Goal: Task Accomplishment & Management: Use online tool/utility

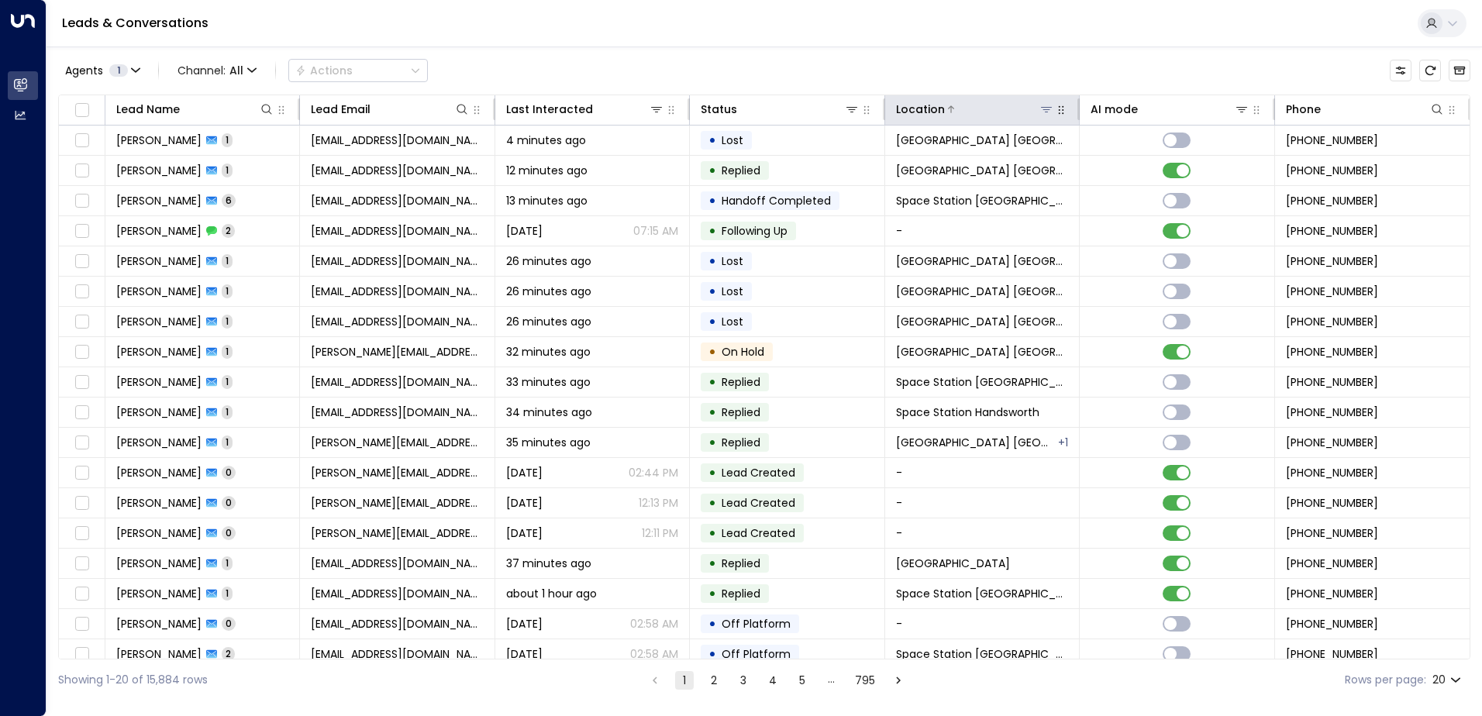
click at [1050, 118] on div "Location" at bounding box center [975, 109] width 158 height 19
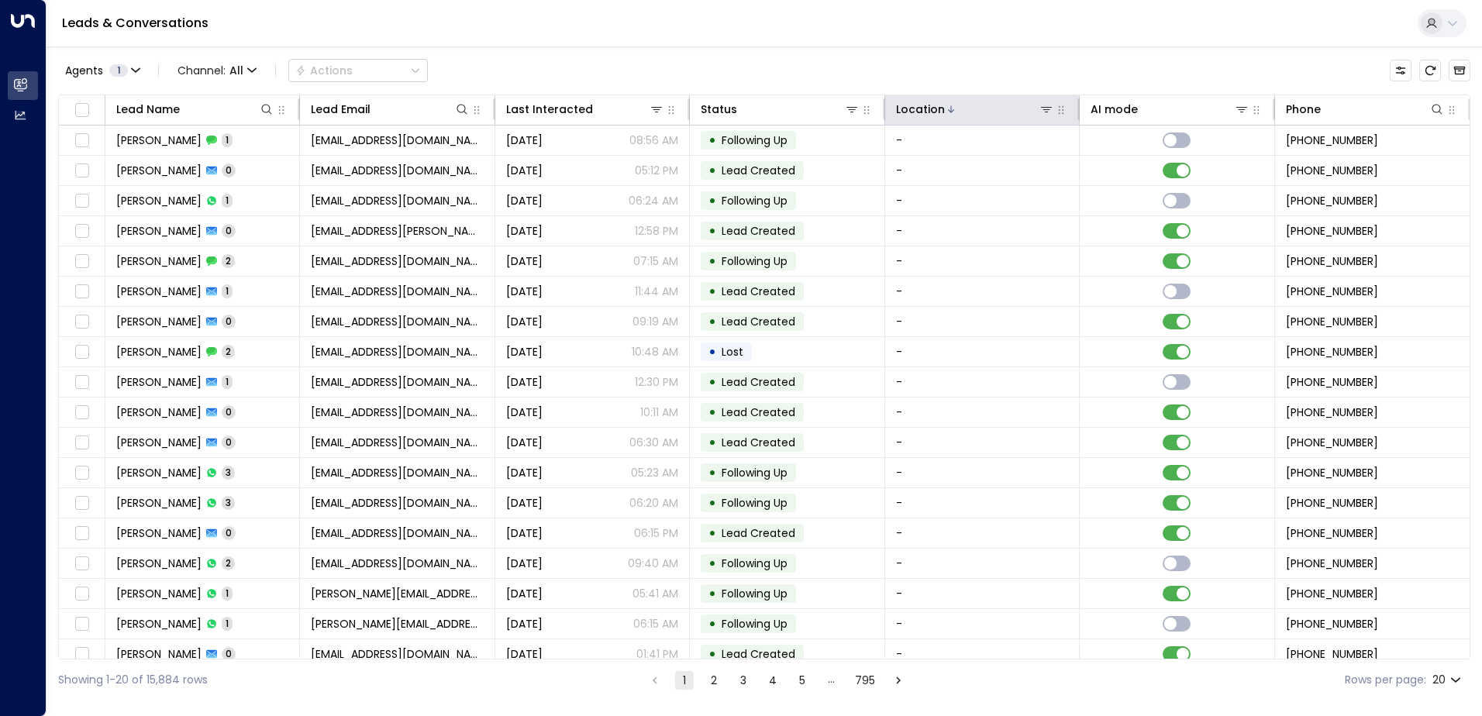
click at [1071, 115] on div at bounding box center [1075, 109] width 9 height 22
click at [1053, 115] on icon "button" at bounding box center [1059, 110] width 12 height 12
click at [1046, 114] on icon at bounding box center [1045, 109] width 12 height 12
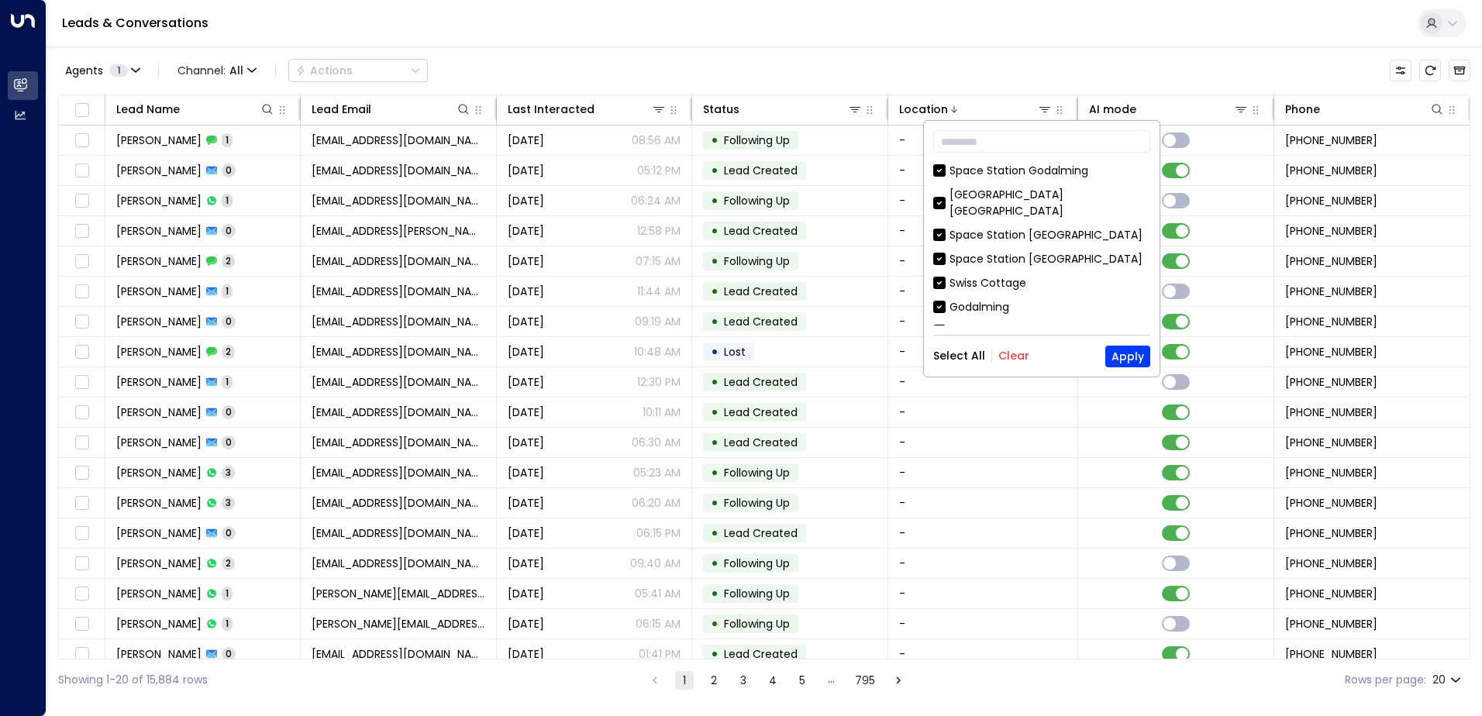
click at [995, 361] on div "Select All Clear" at bounding box center [981, 356] width 96 height 12
click at [1003, 354] on button "Clear" at bounding box center [1013, 356] width 31 height 12
click at [1008, 145] on input "text" at bounding box center [1041, 141] width 217 height 29
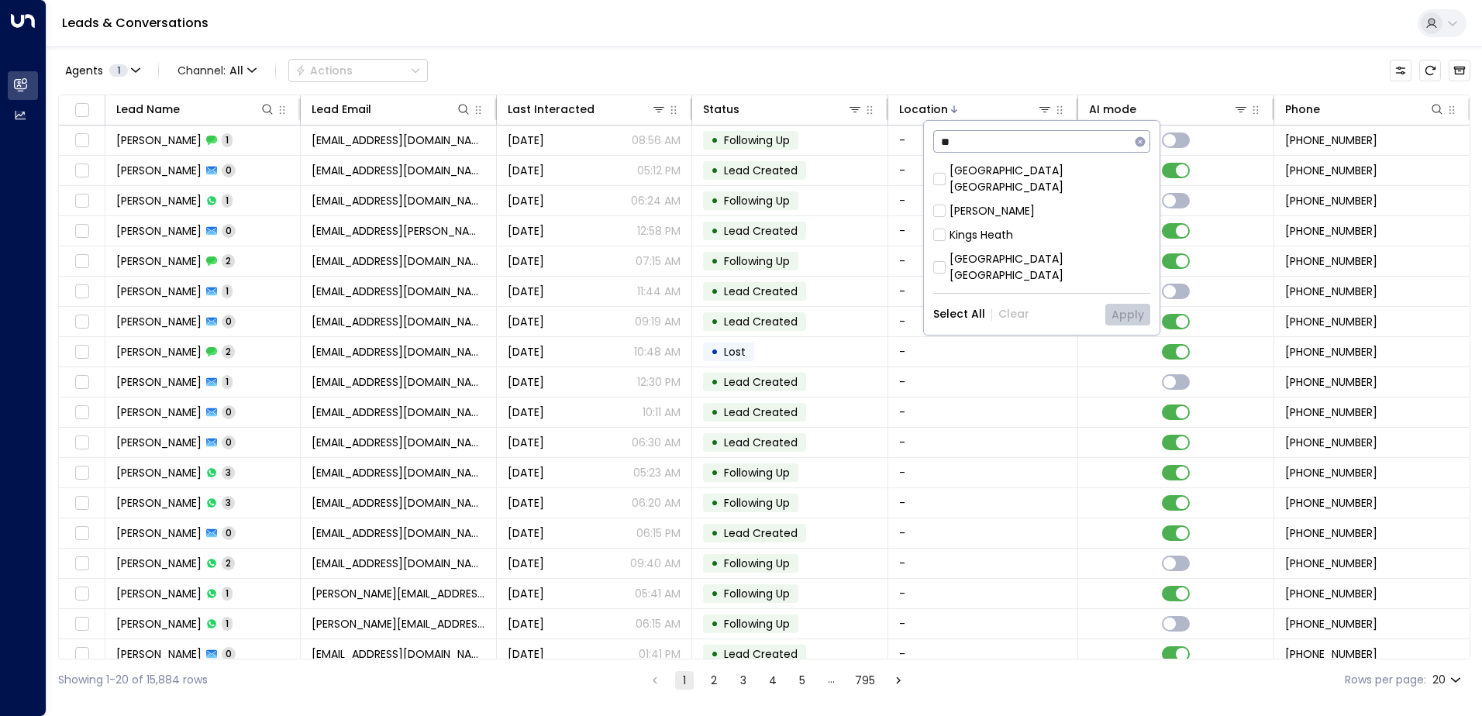
type input "**"
click at [1028, 172] on div "[GEOGRAPHIC_DATA] [GEOGRAPHIC_DATA]" at bounding box center [1050, 179] width 201 height 33
click at [1120, 304] on button "Apply" at bounding box center [1127, 315] width 45 height 22
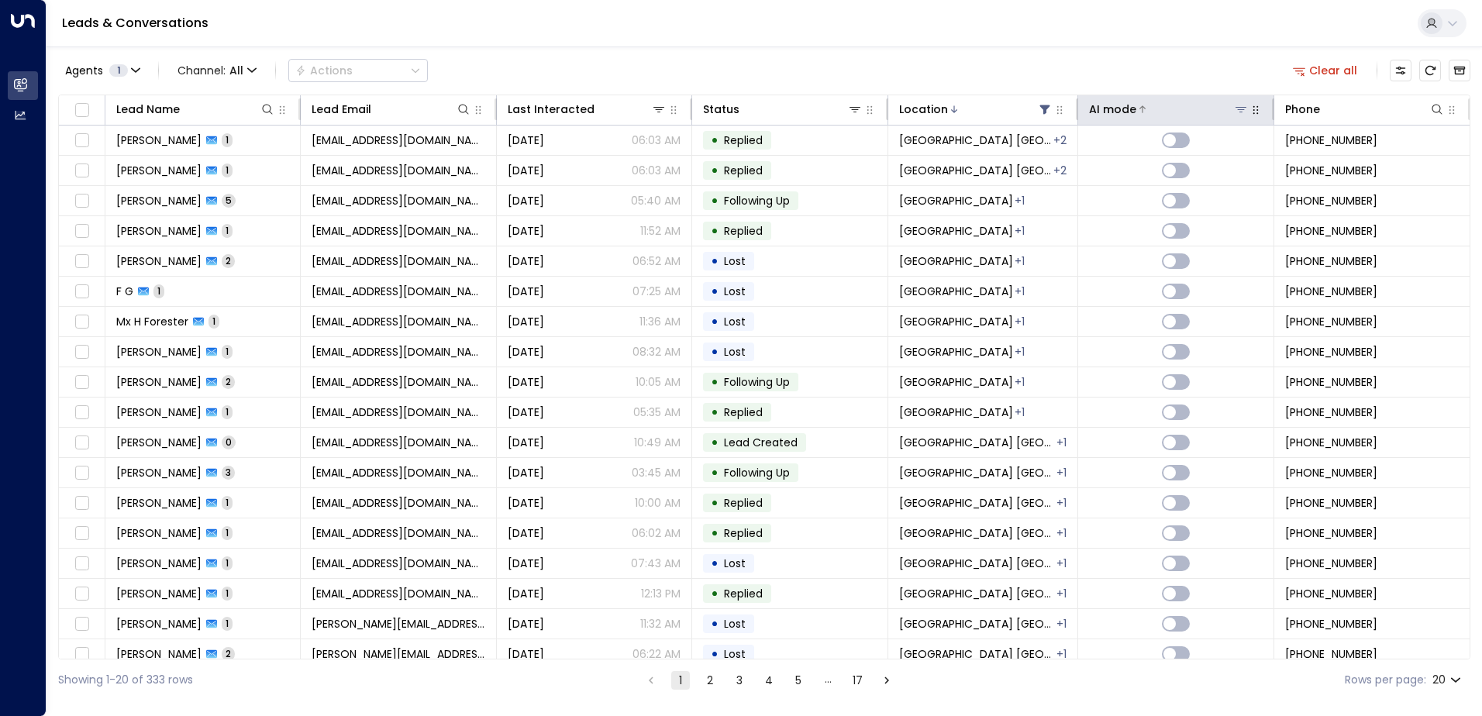
click at [1122, 112] on div "AI mode" at bounding box center [1112, 109] width 47 height 19
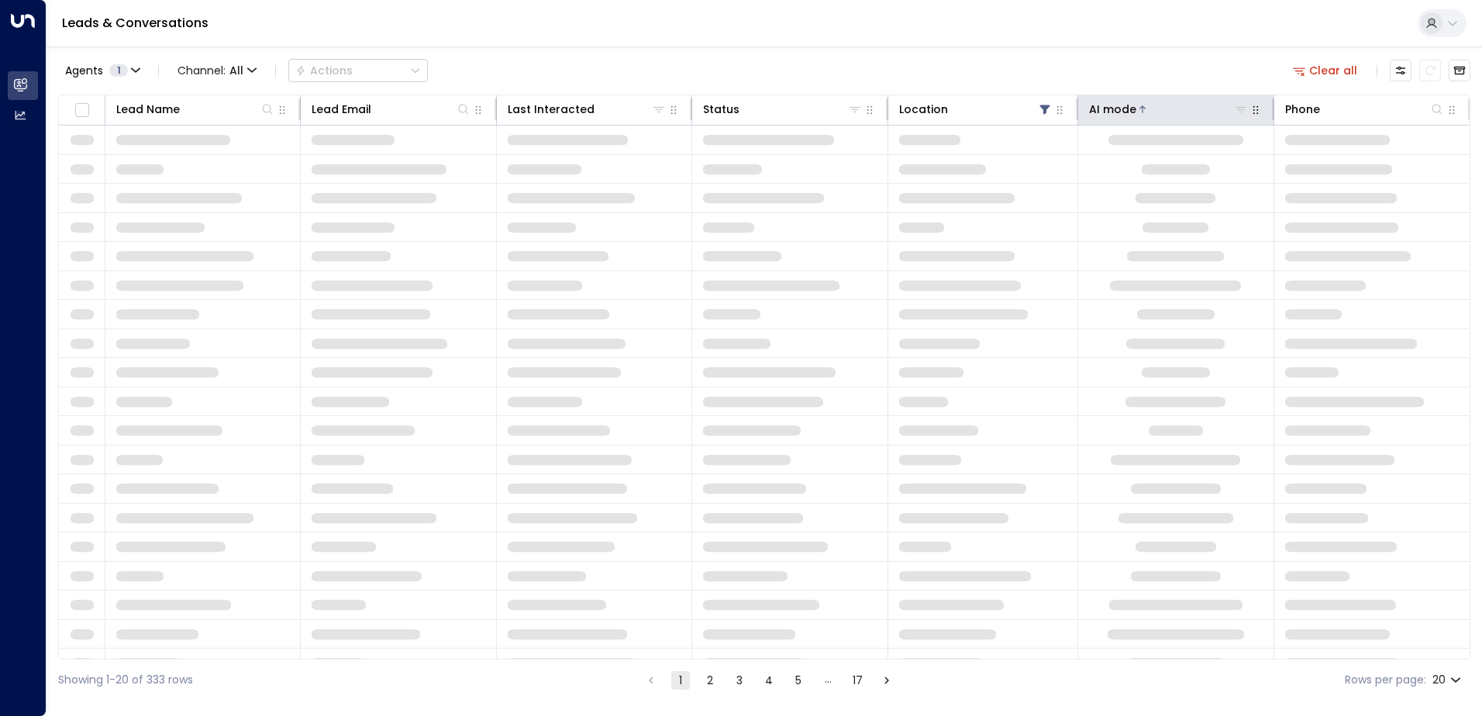
click at [1122, 112] on div "AI mode" at bounding box center [1112, 109] width 47 height 19
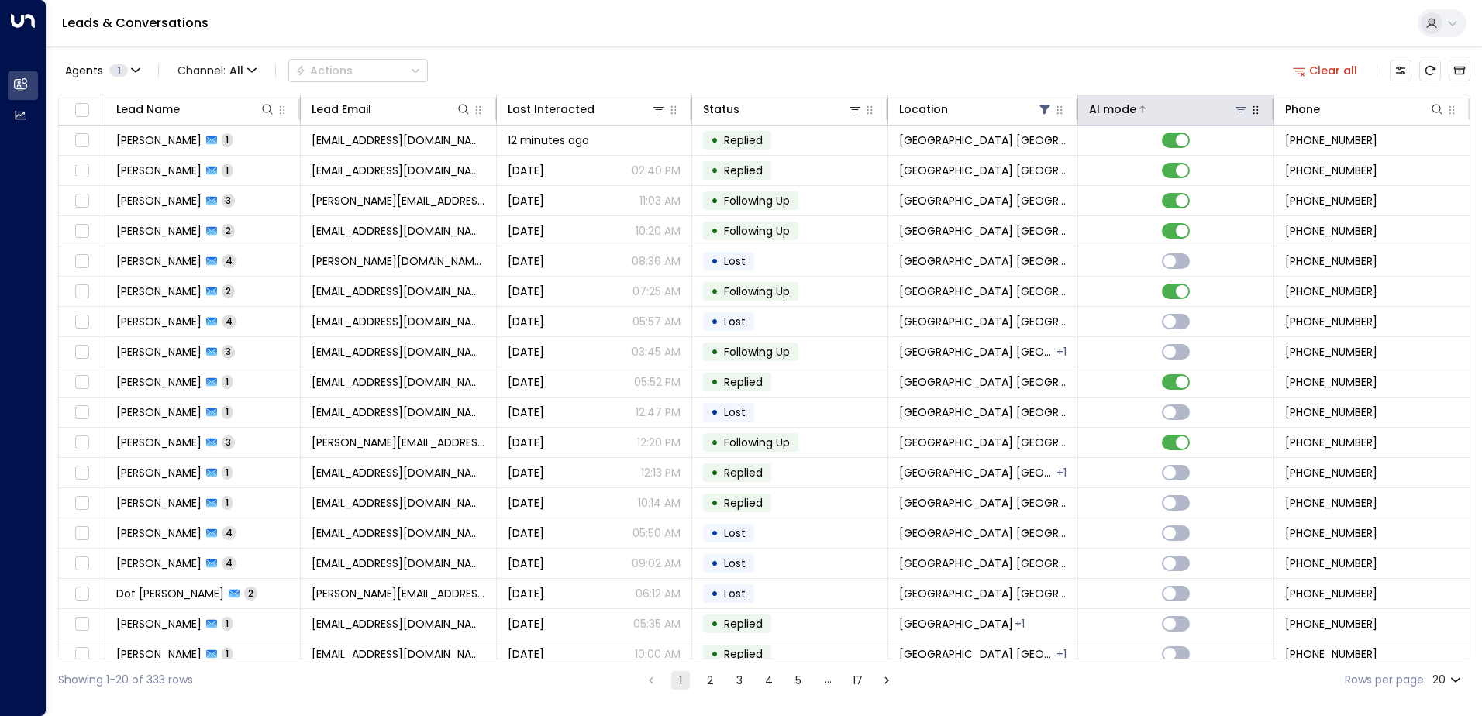
click at [1122, 112] on div "AI mode" at bounding box center [1112, 109] width 47 height 19
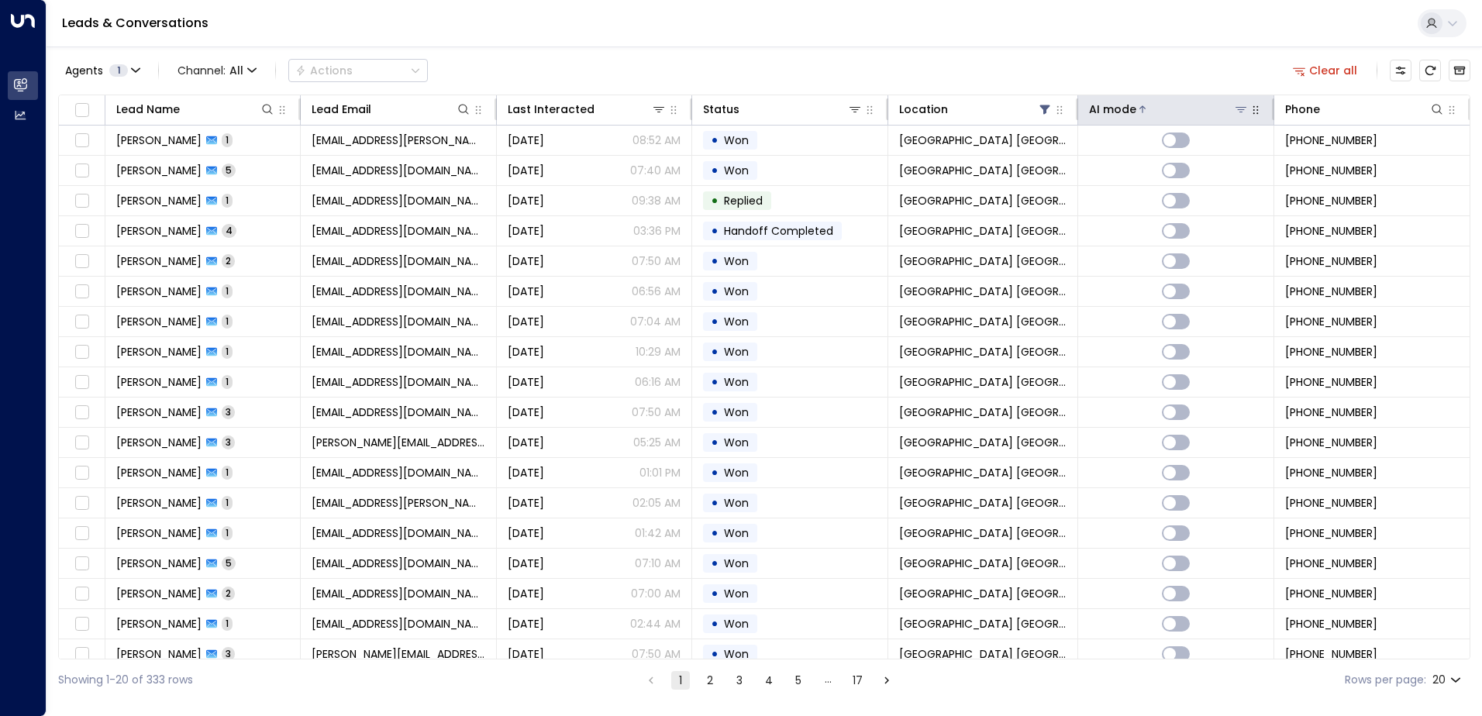
click at [1122, 112] on div "AI mode" at bounding box center [1112, 109] width 47 height 19
